Goal: Task Accomplishment & Management: Complete application form

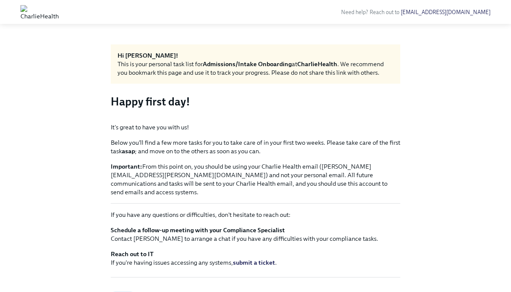
scroll to position [6, 0]
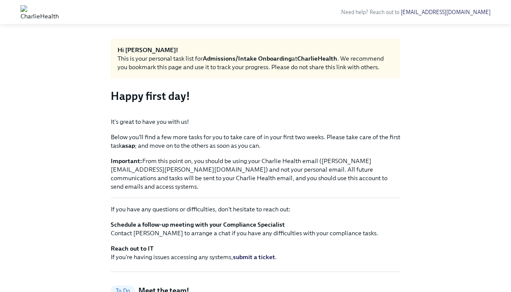
click at [59, 9] on img at bounding box center [39, 12] width 38 height 14
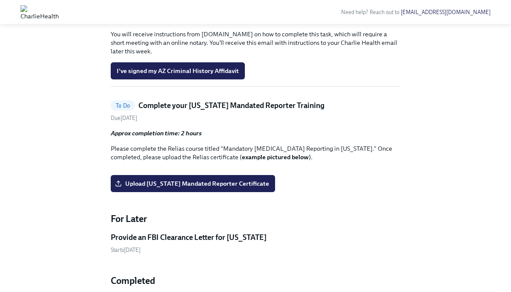
scroll to position [799, 0]
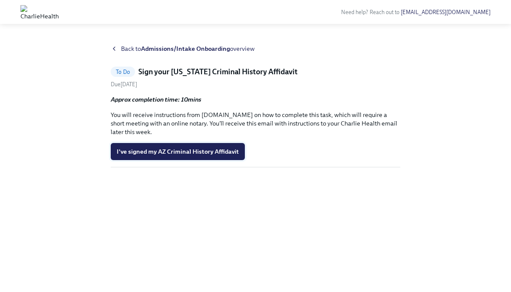
click at [181, 152] on span "I've signed my AZ Criminal History Affidavit" at bounding box center [178, 151] width 122 height 9
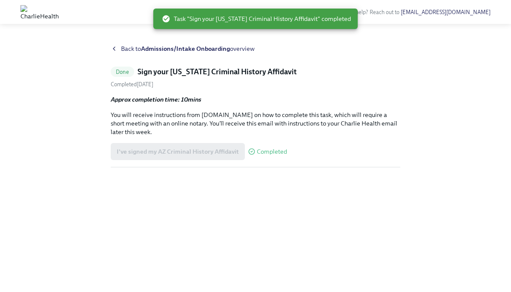
click at [165, 48] on strong "Admissions/Intake Onboarding" at bounding box center [185, 49] width 89 height 8
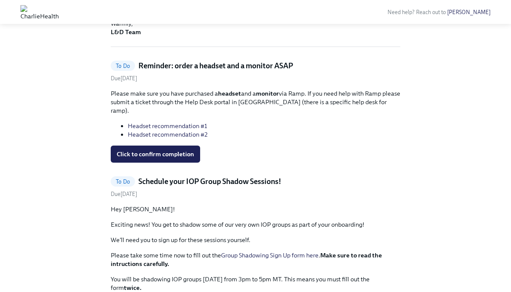
scroll to position [320, 0]
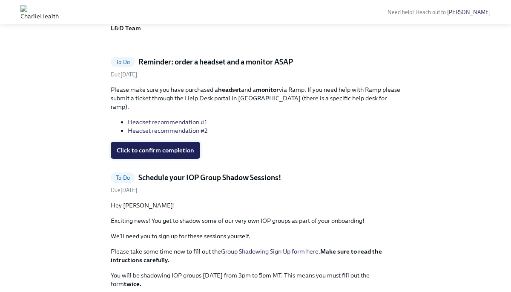
click at [167, 146] on span "Click to confirm completion" at bounding box center [156, 150] width 78 height 9
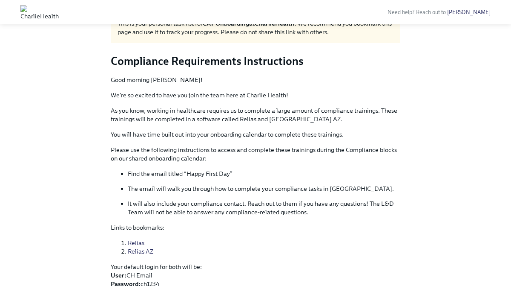
scroll to position [0, 0]
